Goal: Transaction & Acquisition: Purchase product/service

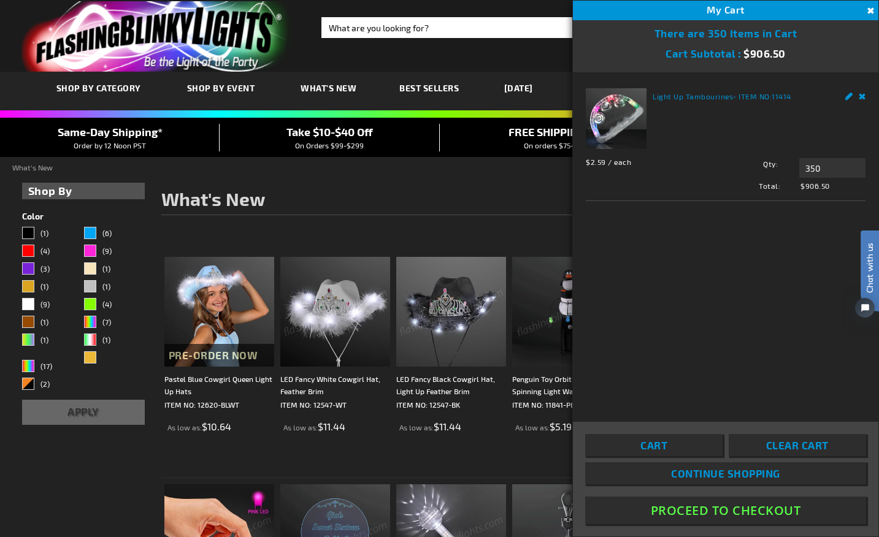
scroll to position [6, 0]
click at [823, 164] on input "350" at bounding box center [832, 168] width 66 height 20
drag, startPoint x: 825, startPoint y: 170, endPoint x: 788, endPoint y: 169, distance: 36.8
click at [788, 169] on div "Qty 350 Update" at bounding box center [788, 168] width 154 height 20
type input "250"
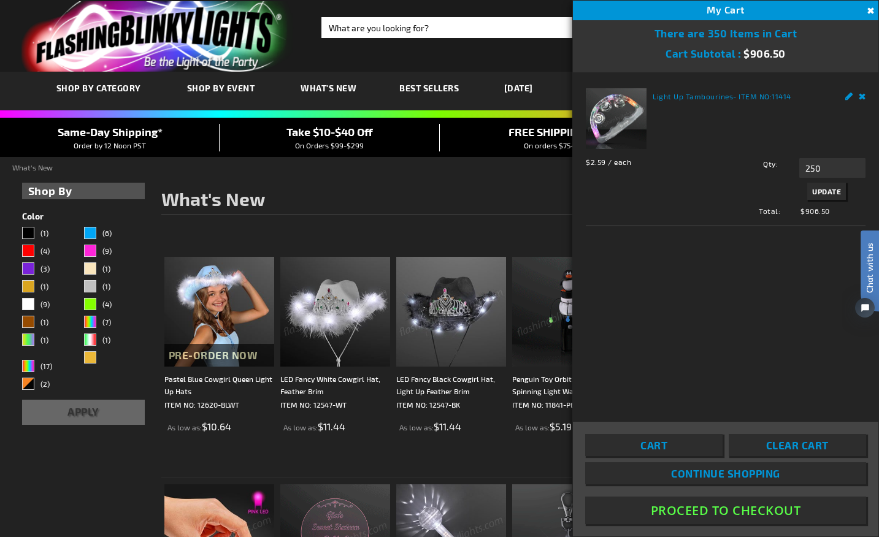
click at [732, 168] on label "Qty" at bounding box center [744, 163] width 66 height 11
click at [799, 168] on input "250" at bounding box center [832, 168] width 66 height 20
click at [820, 189] on span "Update" at bounding box center [826, 191] width 29 height 9
drag, startPoint x: 826, startPoint y: 171, endPoint x: 810, endPoint y: 170, distance: 16.6
click at [809, 170] on input "250" at bounding box center [832, 168] width 66 height 20
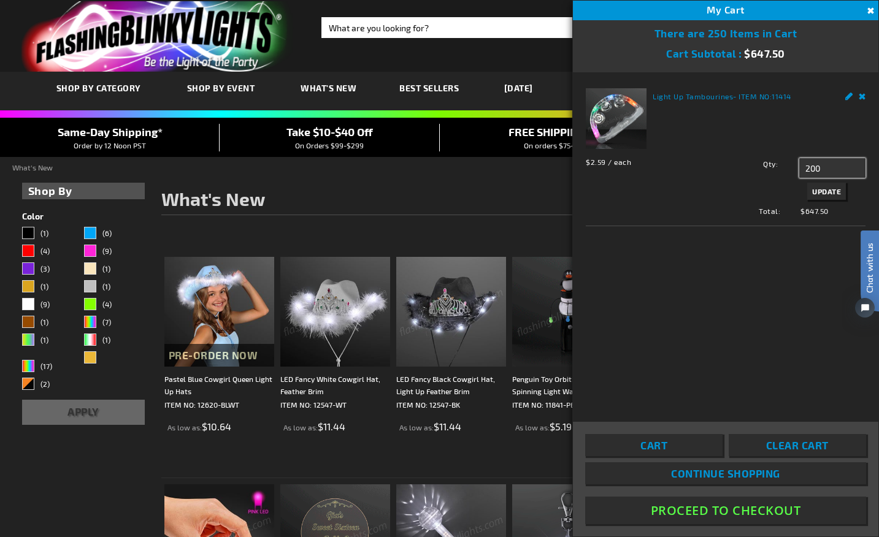
type input "200"
click at [820, 191] on span "Update" at bounding box center [826, 191] width 29 height 9
click at [759, 510] on button "Proceed To Checkout" at bounding box center [725, 511] width 281 height 28
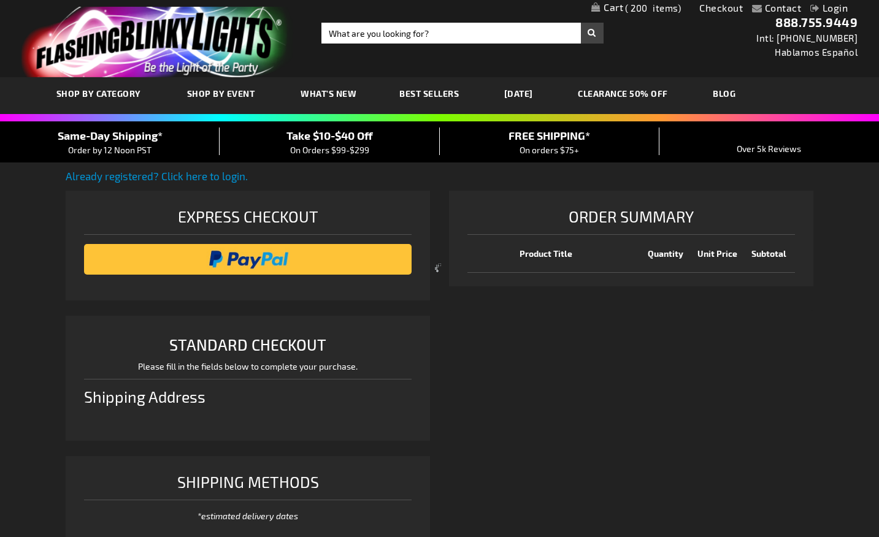
select select "US"
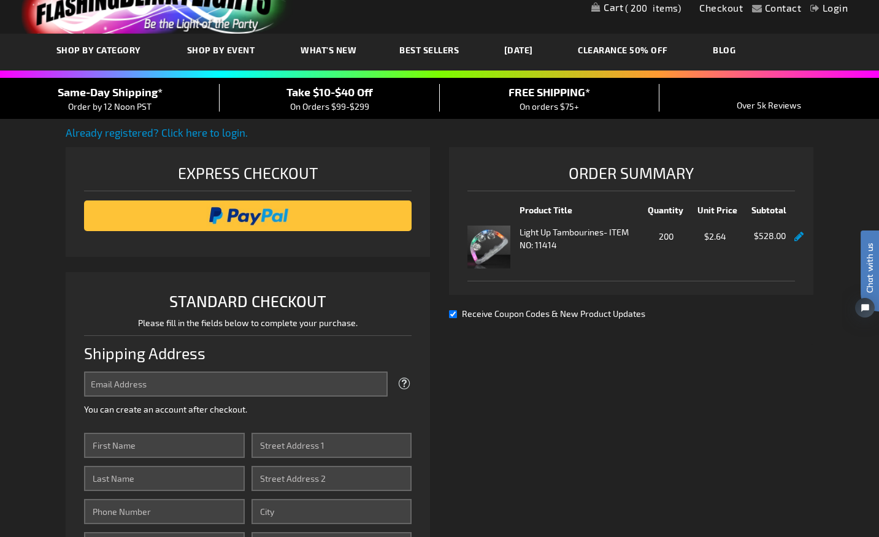
scroll to position [42, 0]
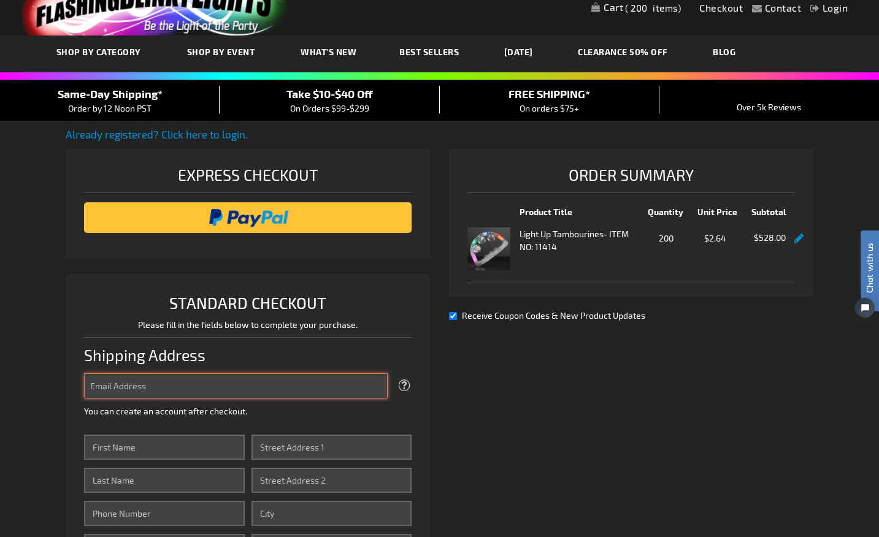
click at [164, 380] on input "Email Address" at bounding box center [236, 386] width 304 height 25
type input "paynemaryclaire01@gmail.com"
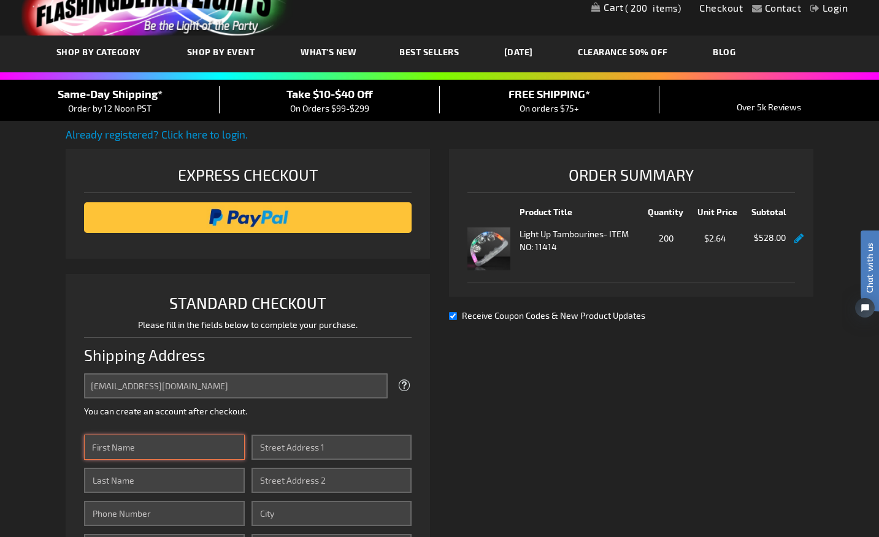
click at [150, 453] on input "First Name" at bounding box center [164, 447] width 161 height 25
type input "Mary Claire"
type input "Payne"
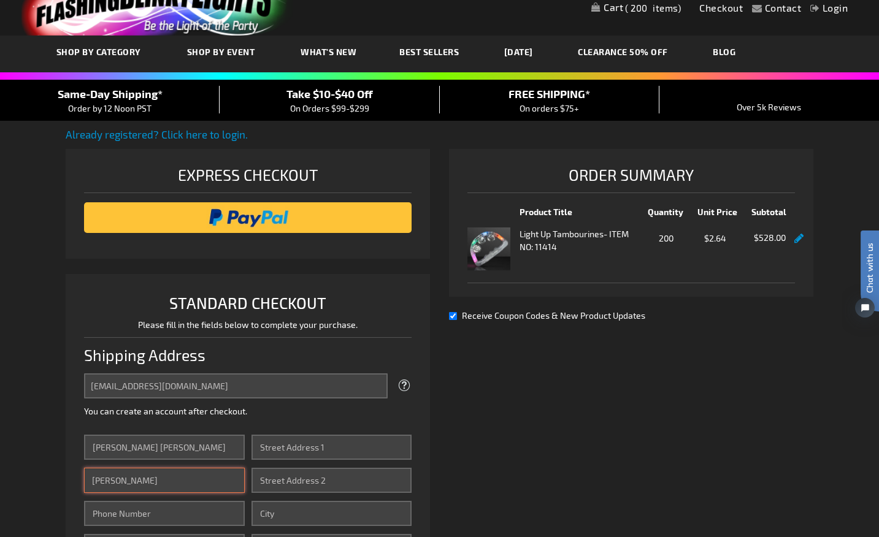
type input "5018047001"
type input "1 Beverly Pl"
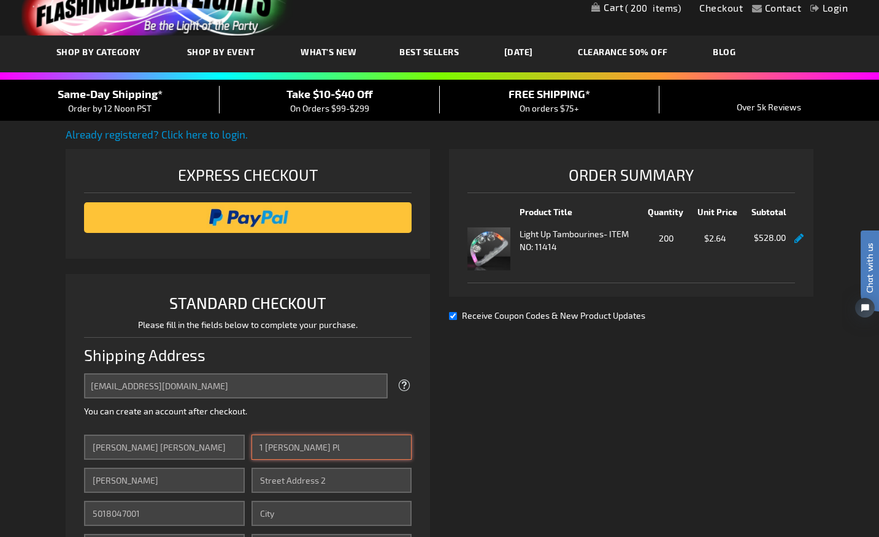
type input "Little Rock"
select select "5"
type input "72207-3701"
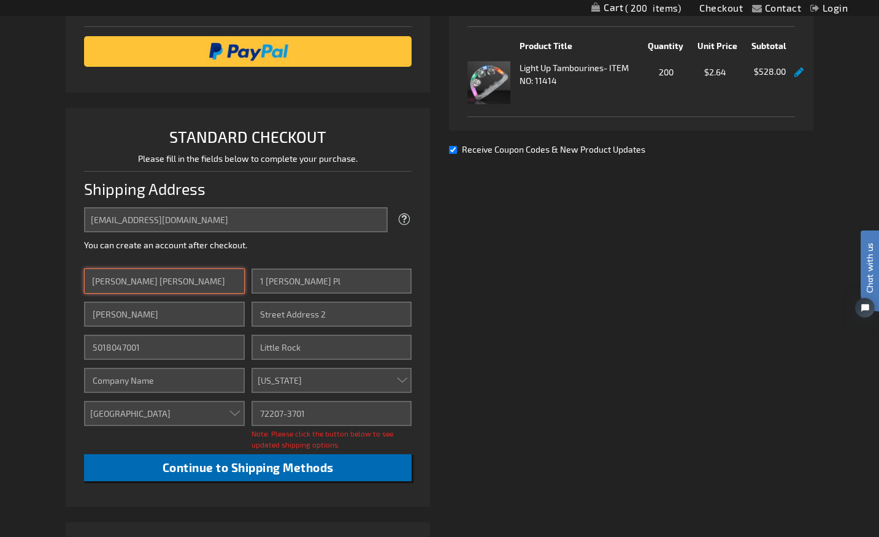
scroll to position [209, 0]
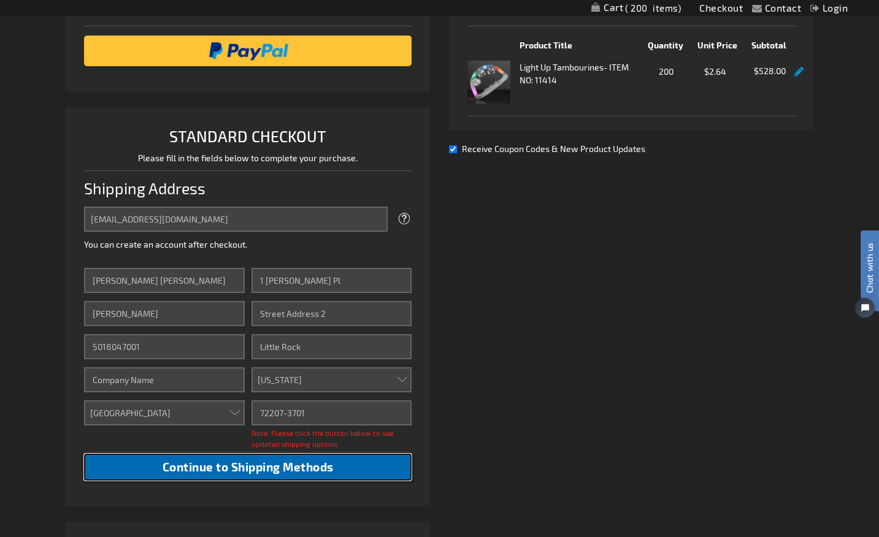
click at [305, 462] on span "Continue to Shipping Methods" at bounding box center [248, 467] width 171 height 14
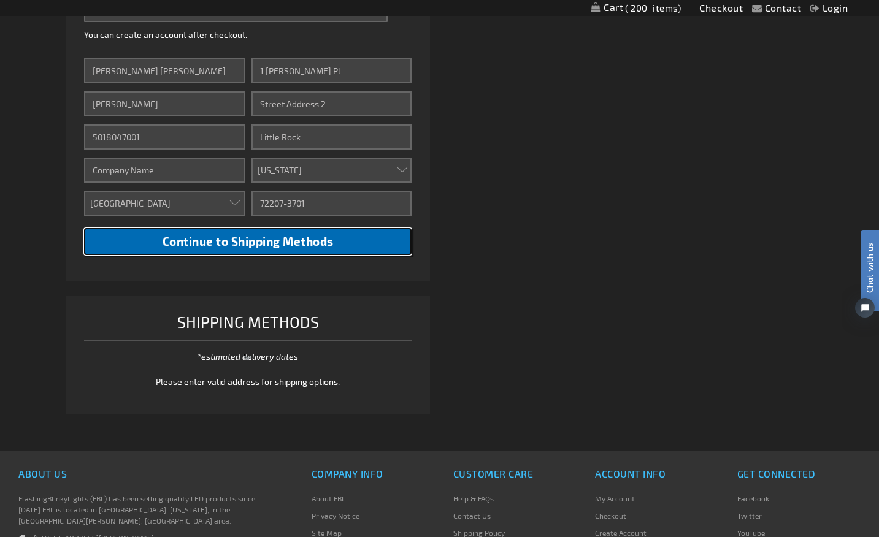
scroll to position [421, 0]
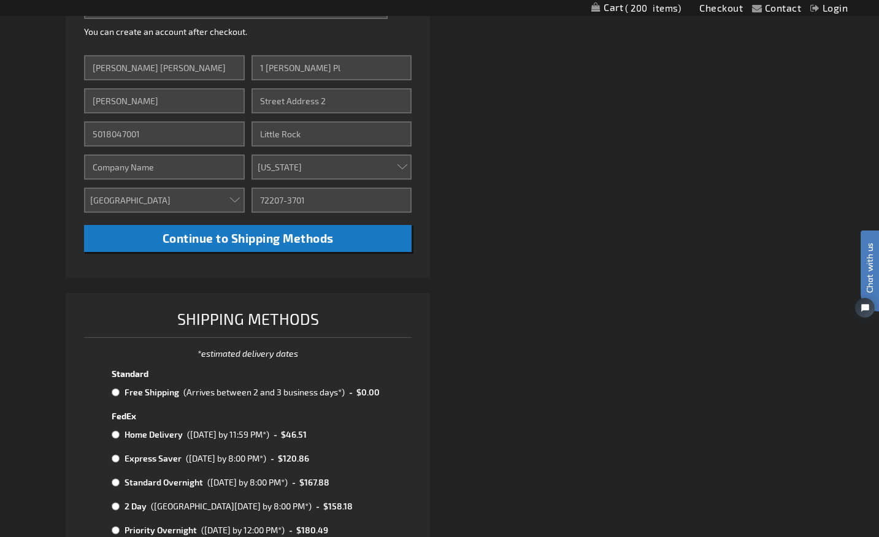
click at [118, 393] on input "radio" at bounding box center [116, 393] width 8 height 10
radio input "true"
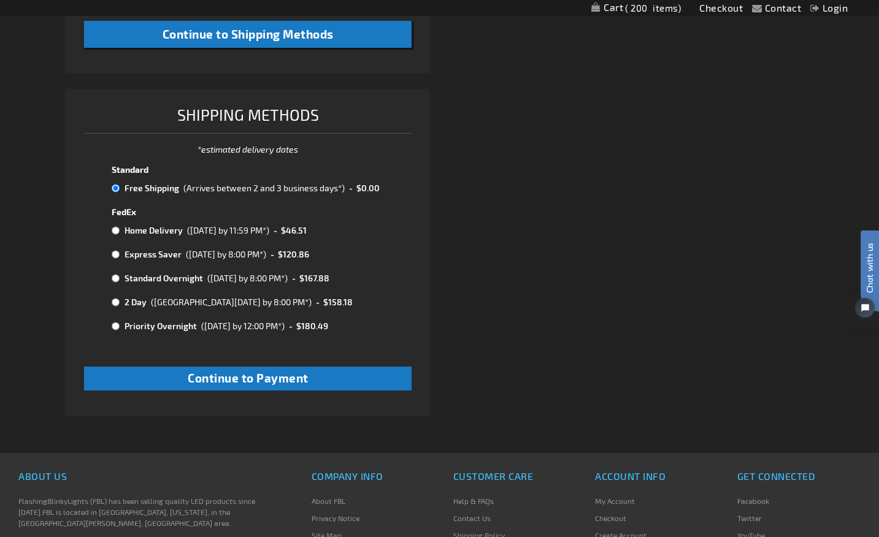
scroll to position [627, 0]
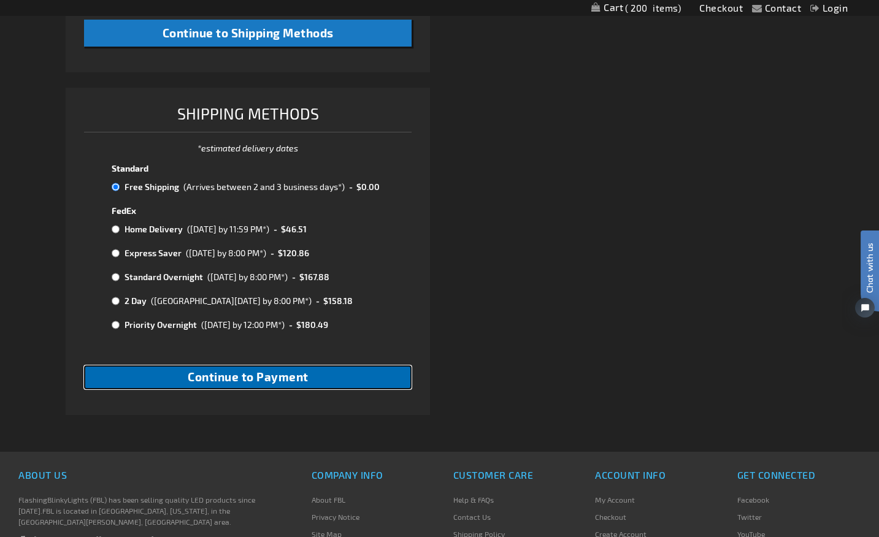
click at [296, 384] on span "Continue to Payment" at bounding box center [248, 377] width 121 height 14
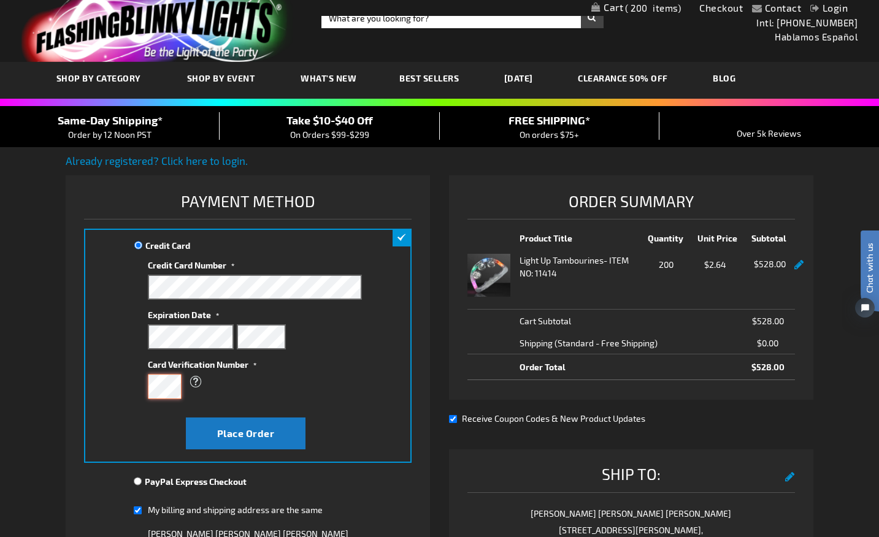
scroll to position [17, 0]
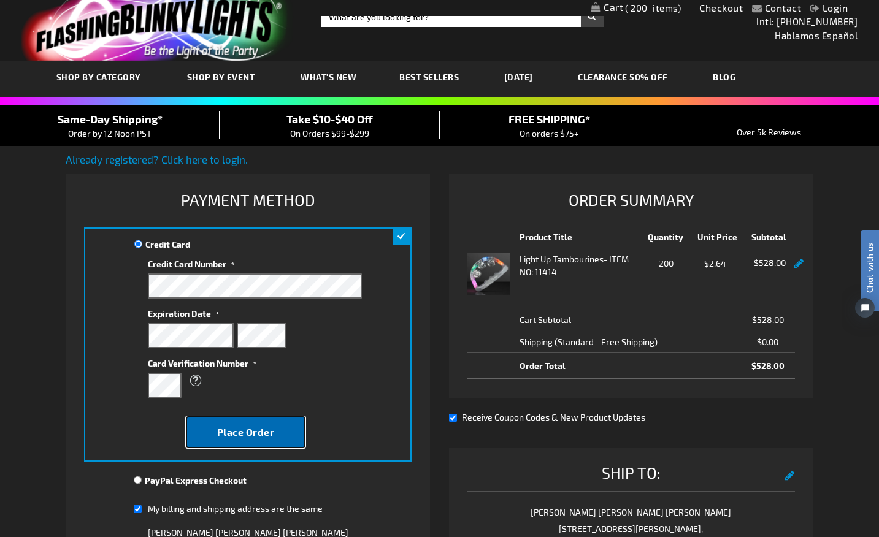
click at [226, 434] on span "Place Order" at bounding box center [246, 432] width 58 height 12
